Goal: Task Accomplishment & Management: Complete application form

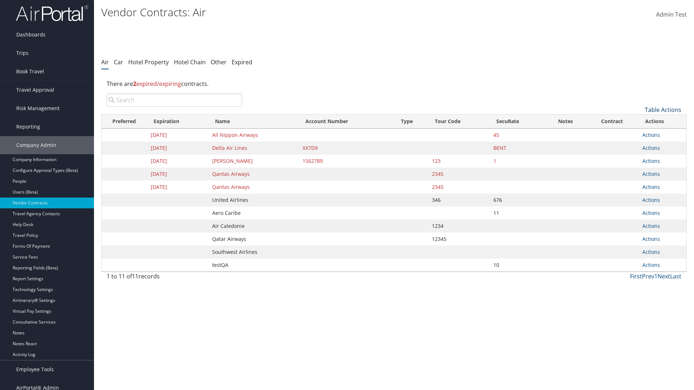
click at [663, 110] on link "Table Actions" at bounding box center [663, 110] width 37 height 8
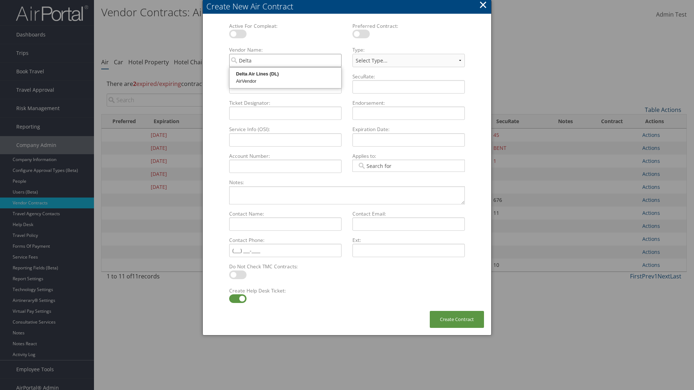
type input "Delta Air Lines"
select select "[object Object]"
type input "Delta Air Lines"
type input "QATest123456"
type input "12345"
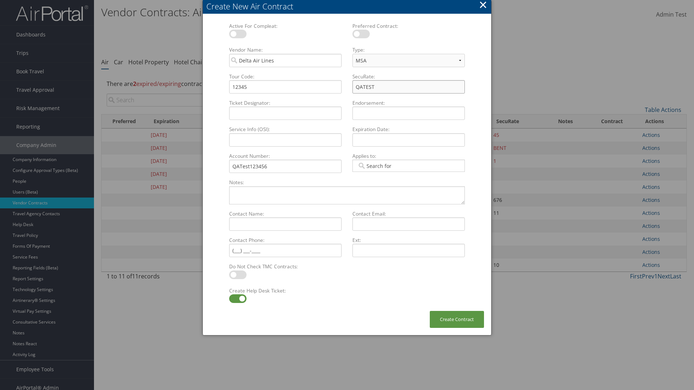
type input "QATEST"
click at [238, 299] on label at bounding box center [237, 299] width 17 height 9
click at [238, 299] on input "checkbox" at bounding box center [235, 300] width 5 height 5
checkbox input "false"
type textarea "QA Testing"
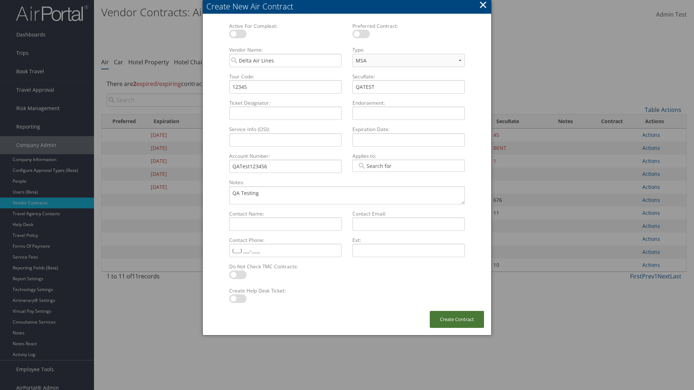
click at [457, 320] on button "Create Contract" at bounding box center [457, 319] width 54 height 17
